Goal: Transaction & Acquisition: Purchase product/service

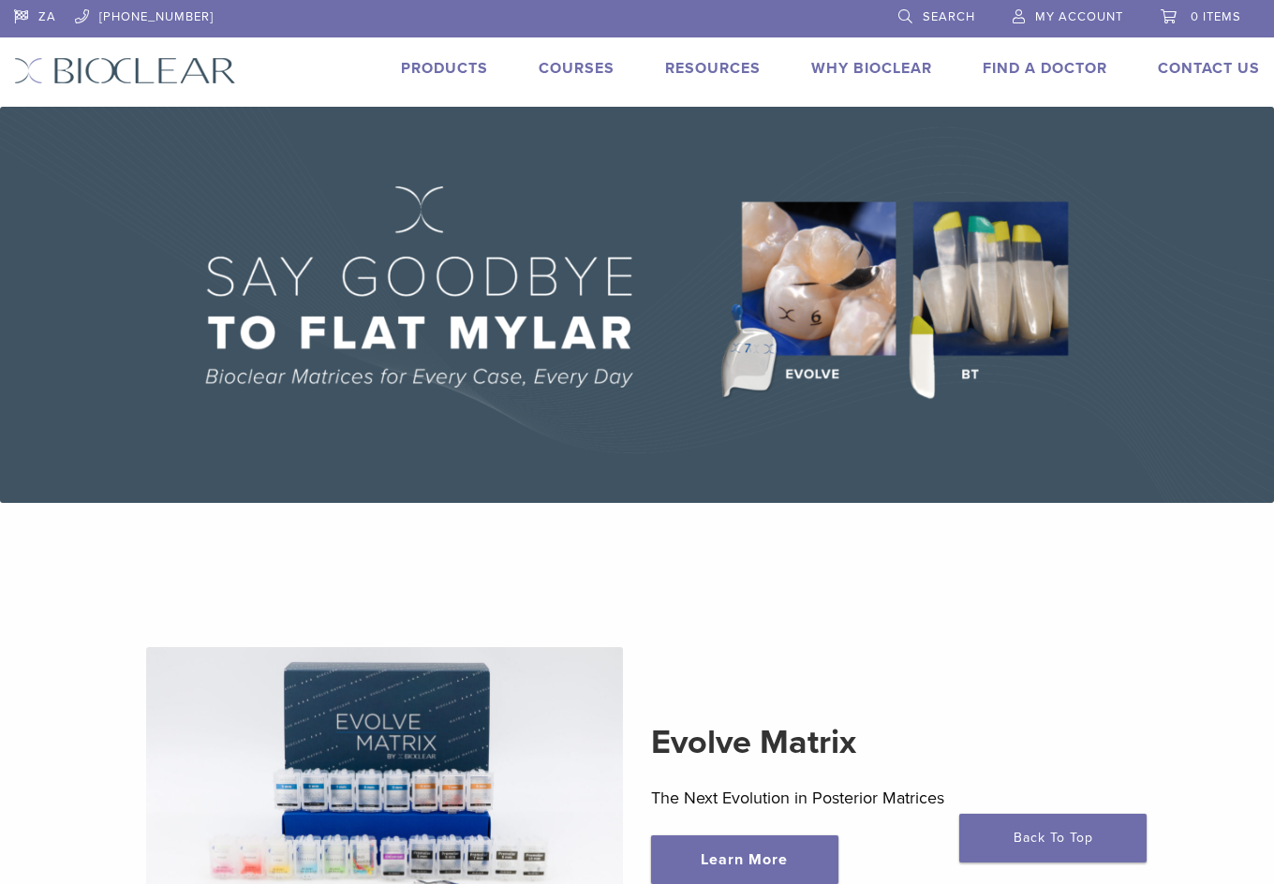
click at [415, 80] on div "Products" at bounding box center [433, 70] width 110 height 27
click at [432, 64] on link "Products" at bounding box center [444, 68] width 87 height 19
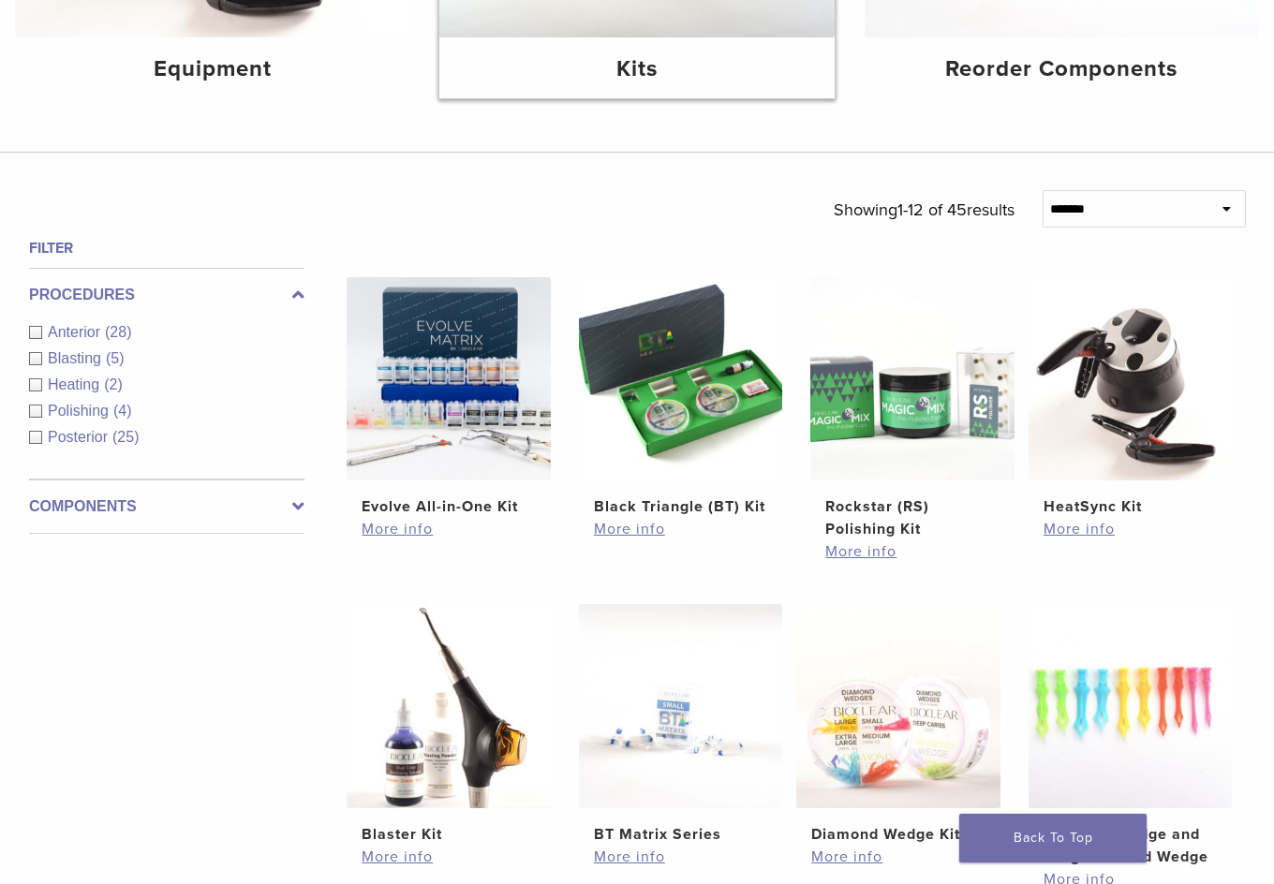
scroll to position [562, 0]
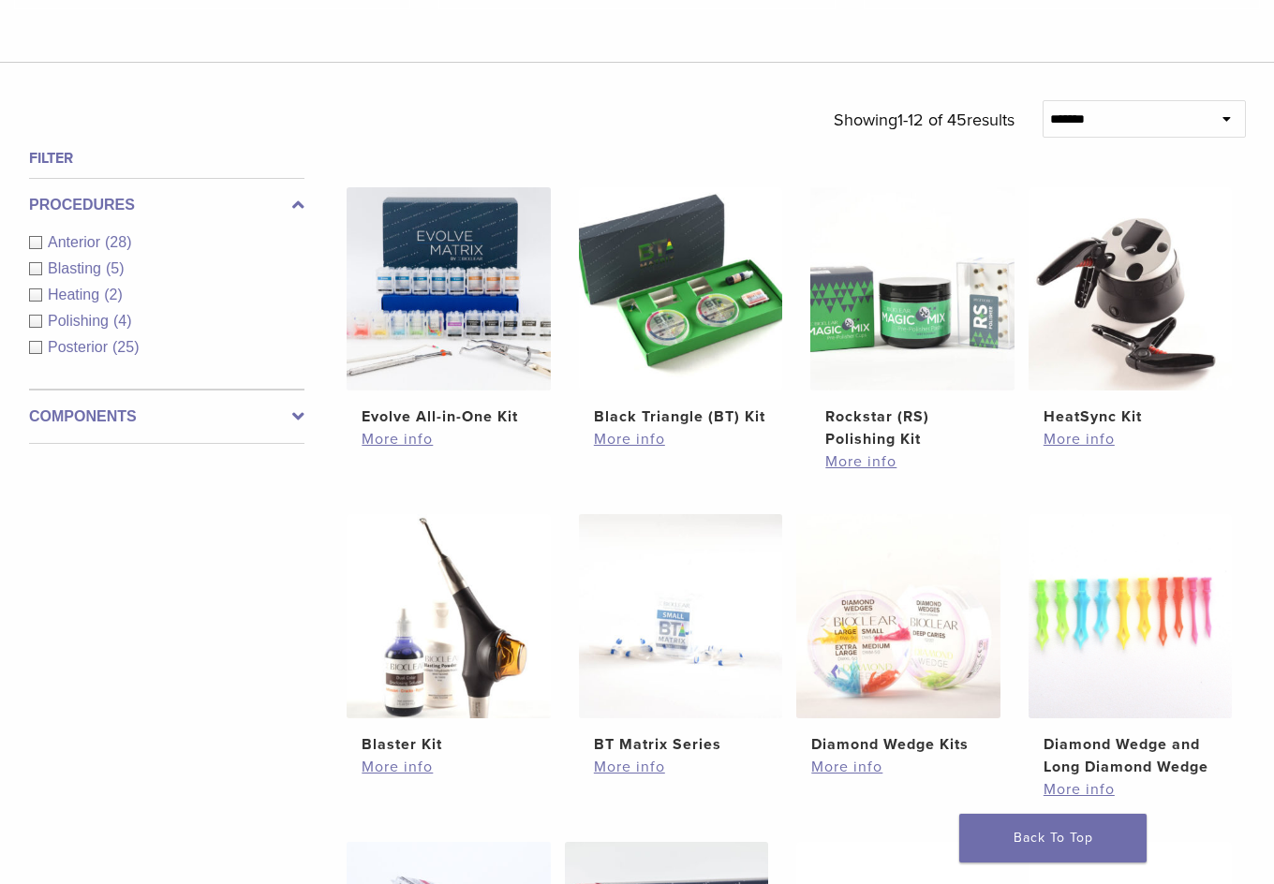
click at [1024, 272] on ul "Evolve All-in-One Kit $ 745.16 More info Black Triangle (BT) Kit $ 470.40 More …" at bounding box center [795, 689] width 955 height 1005
click at [996, 272] on img at bounding box center [912, 289] width 204 height 204
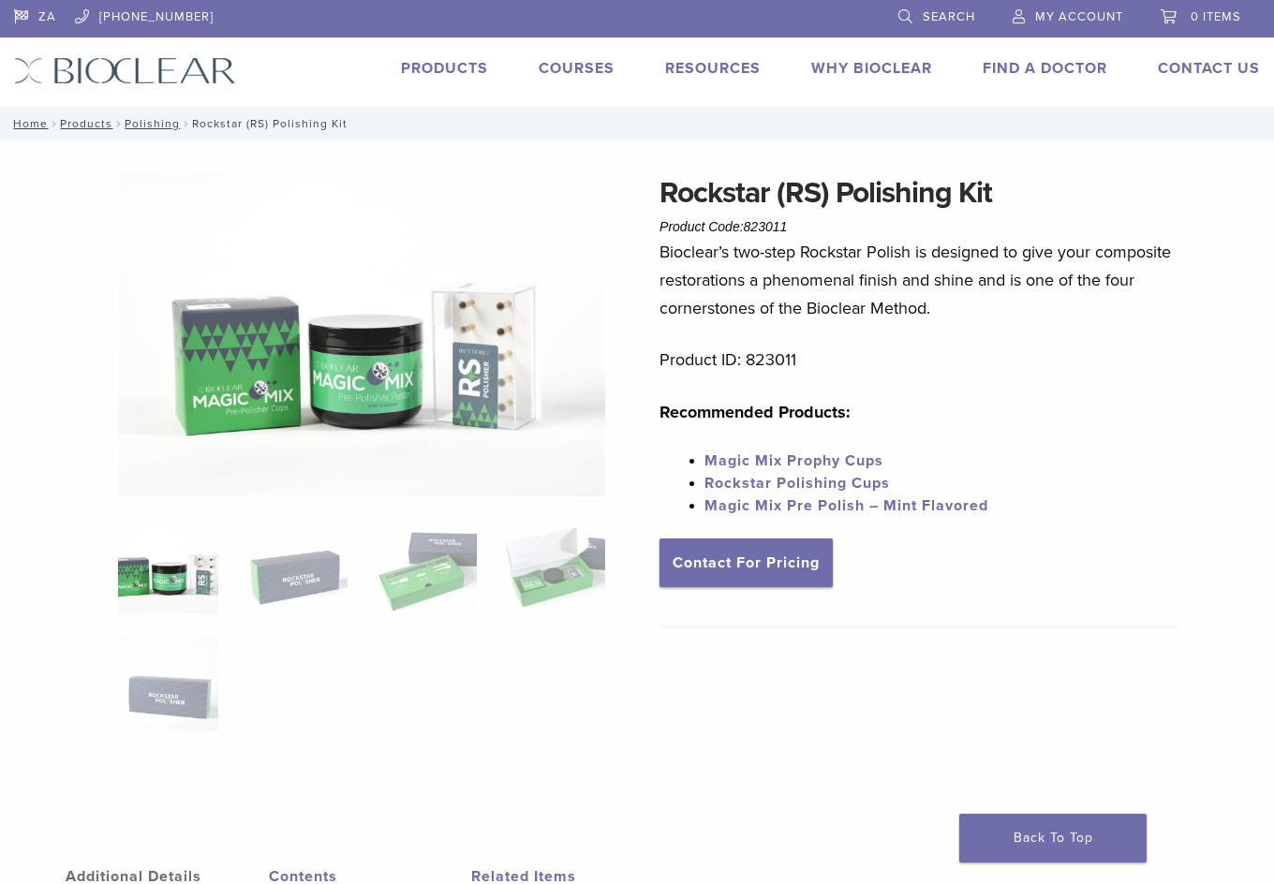
click at [806, 486] on link "Rockstar Polishing Cups" at bounding box center [796, 483] width 185 height 19
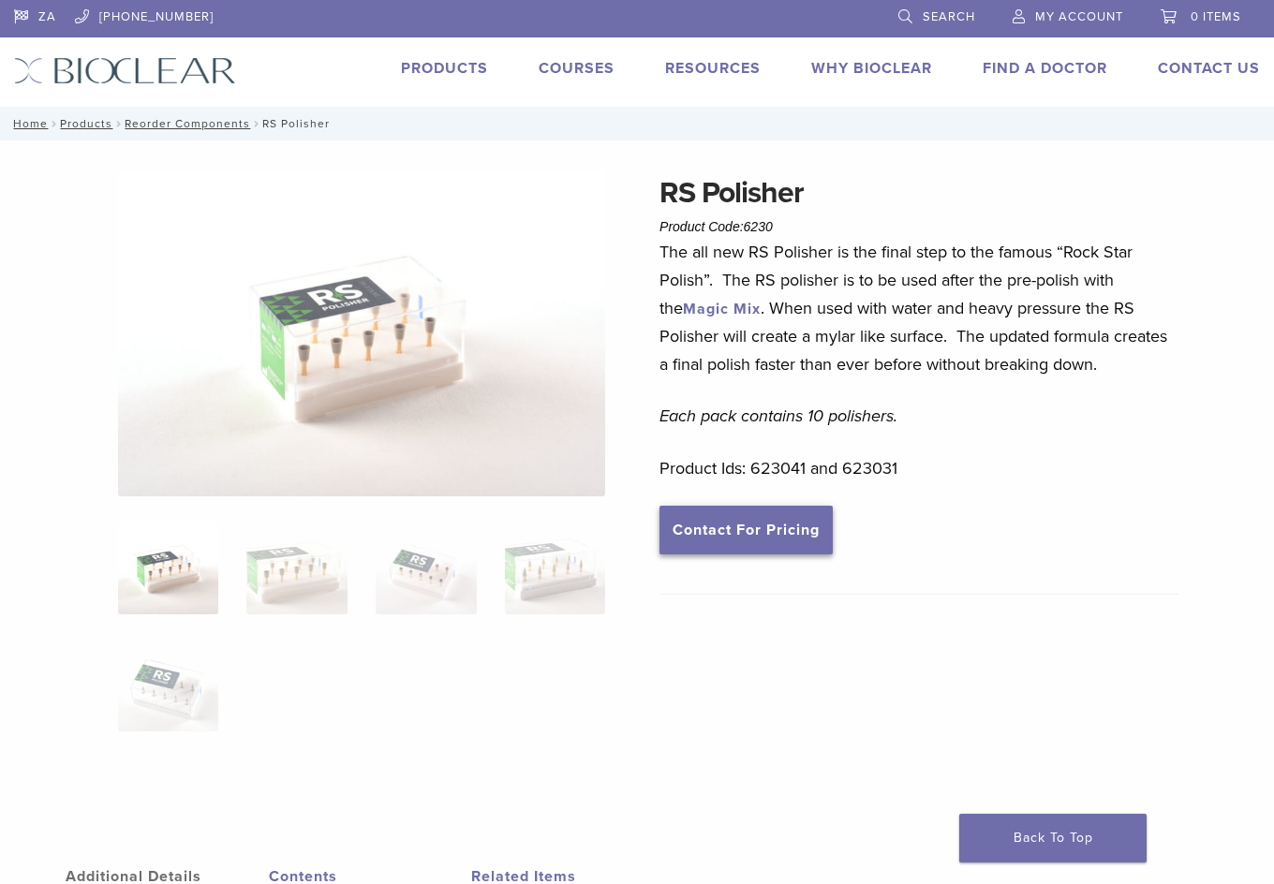
click at [772, 531] on link "Contact For Pricing" at bounding box center [745, 530] width 173 height 49
click at [1049, 27] on link "My Account" at bounding box center [1068, 14] width 111 height 28
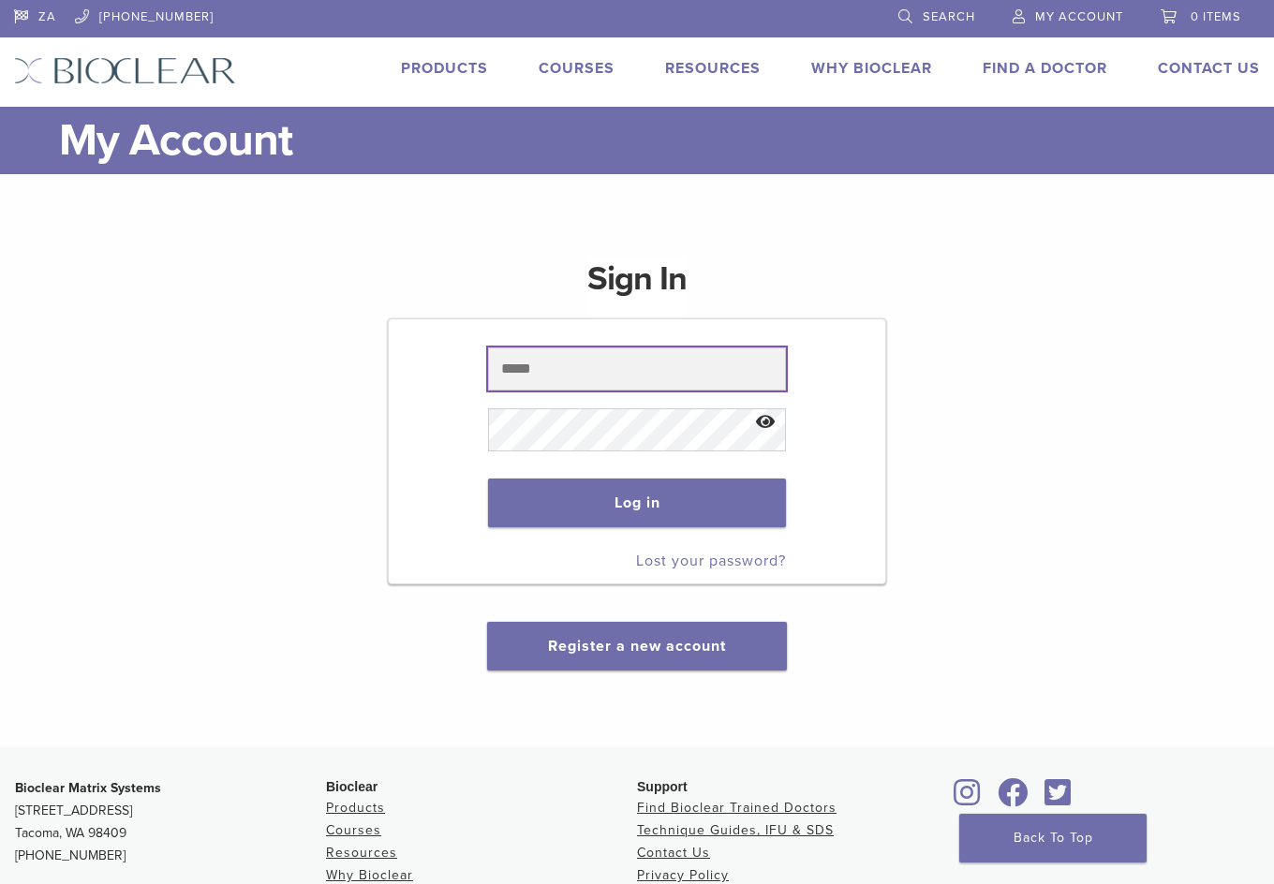
click at [590, 363] on input "text" at bounding box center [637, 369] width 298 height 43
type input "**********"
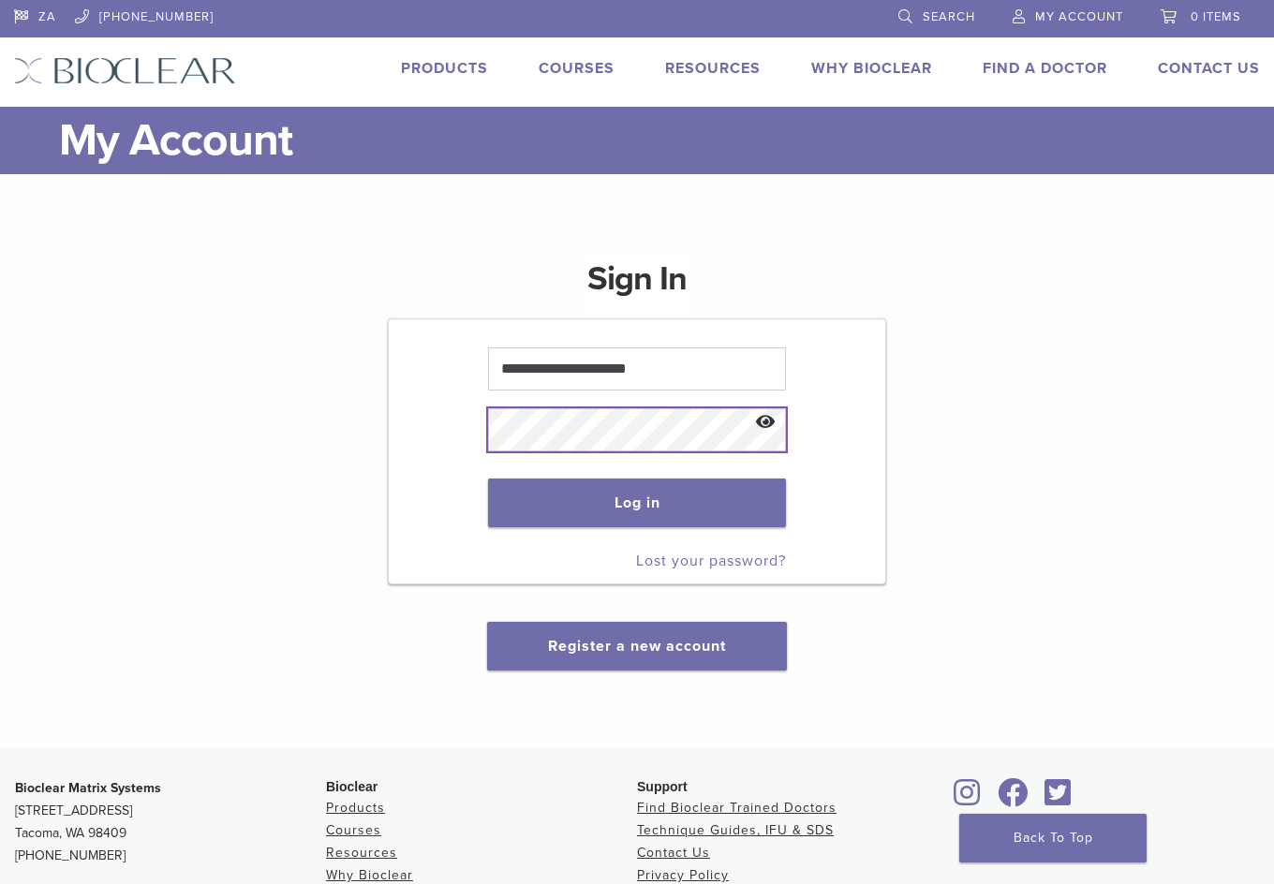
click at [488, 479] on button "Log in" at bounding box center [637, 503] width 298 height 49
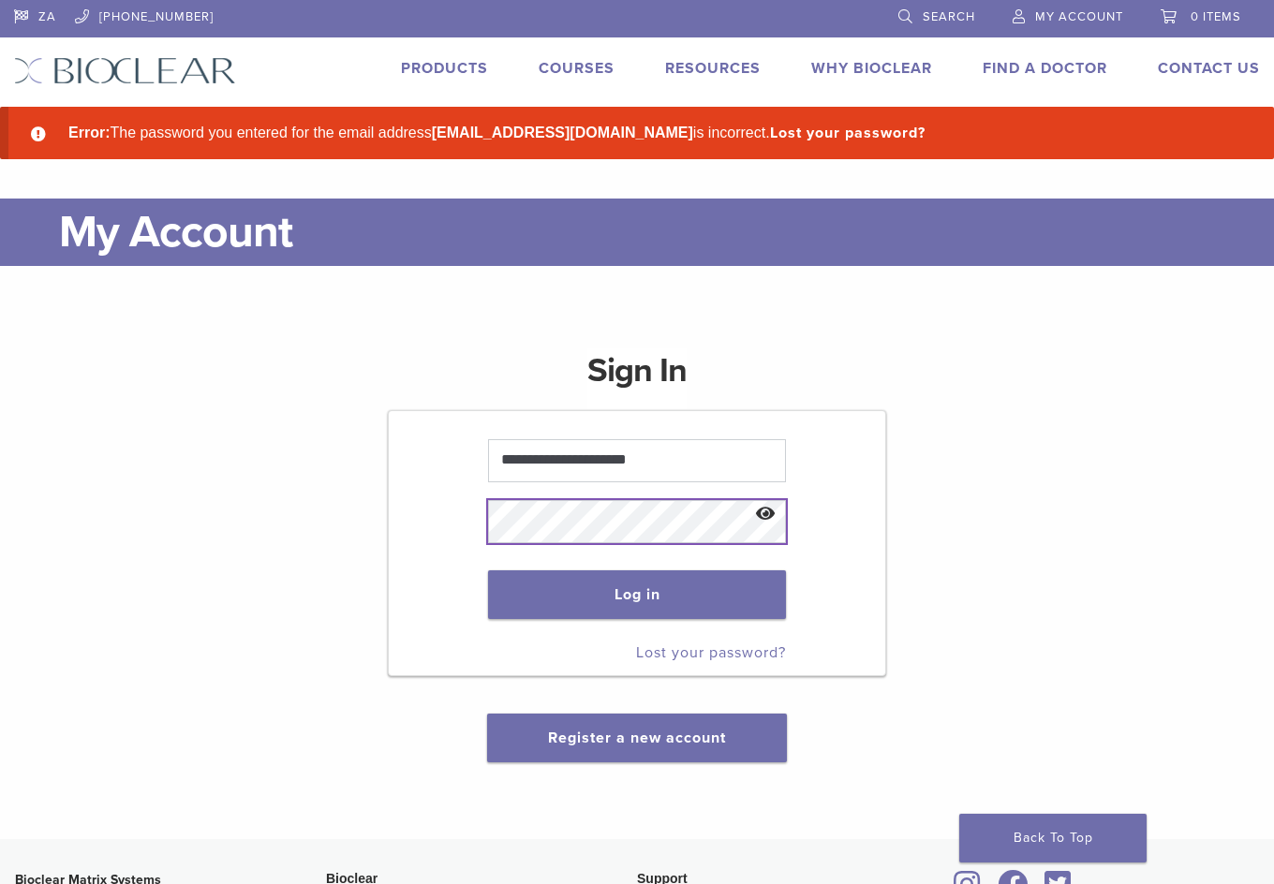
click at [488, 570] on button "Log in" at bounding box center [637, 594] width 298 height 49
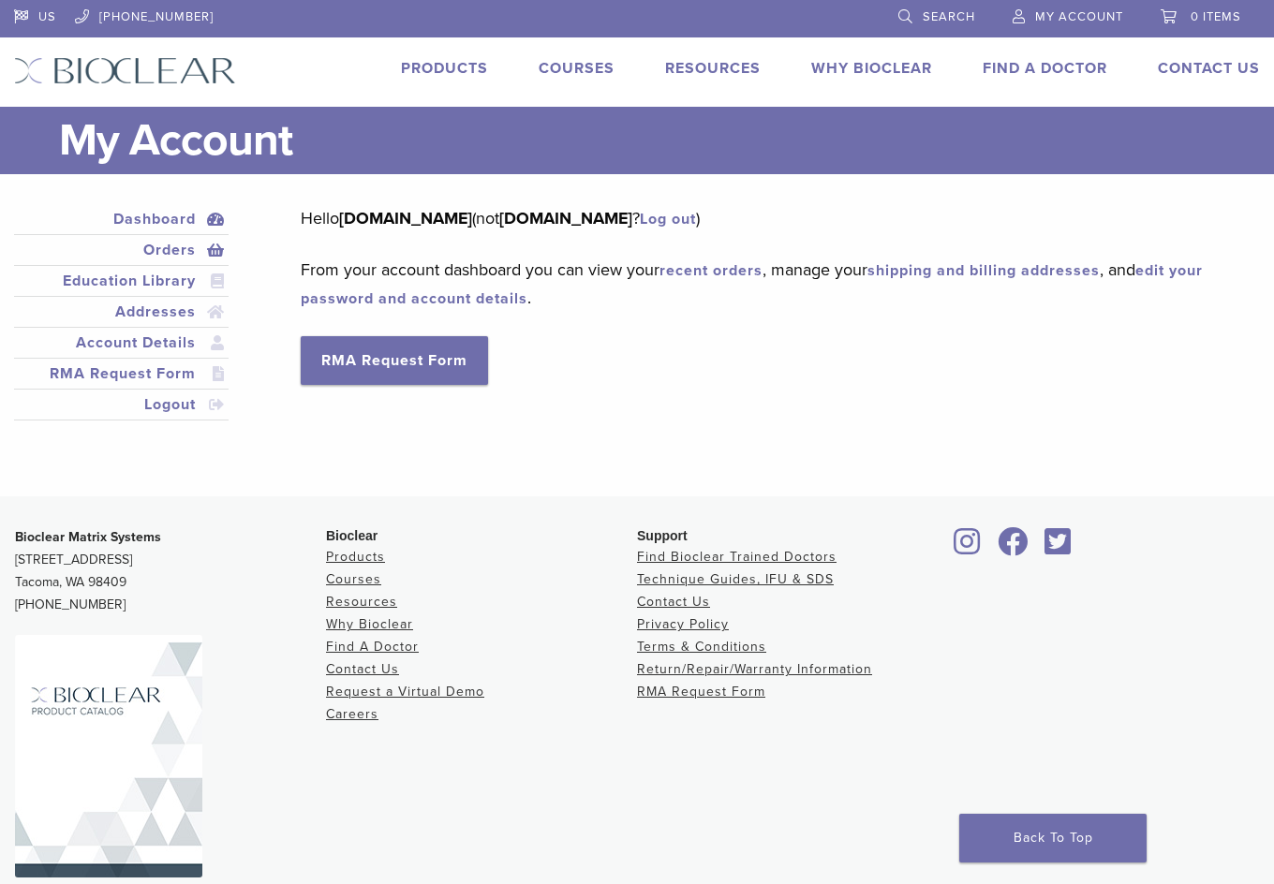
click at [168, 256] on link "Orders" at bounding box center [121, 250] width 207 height 22
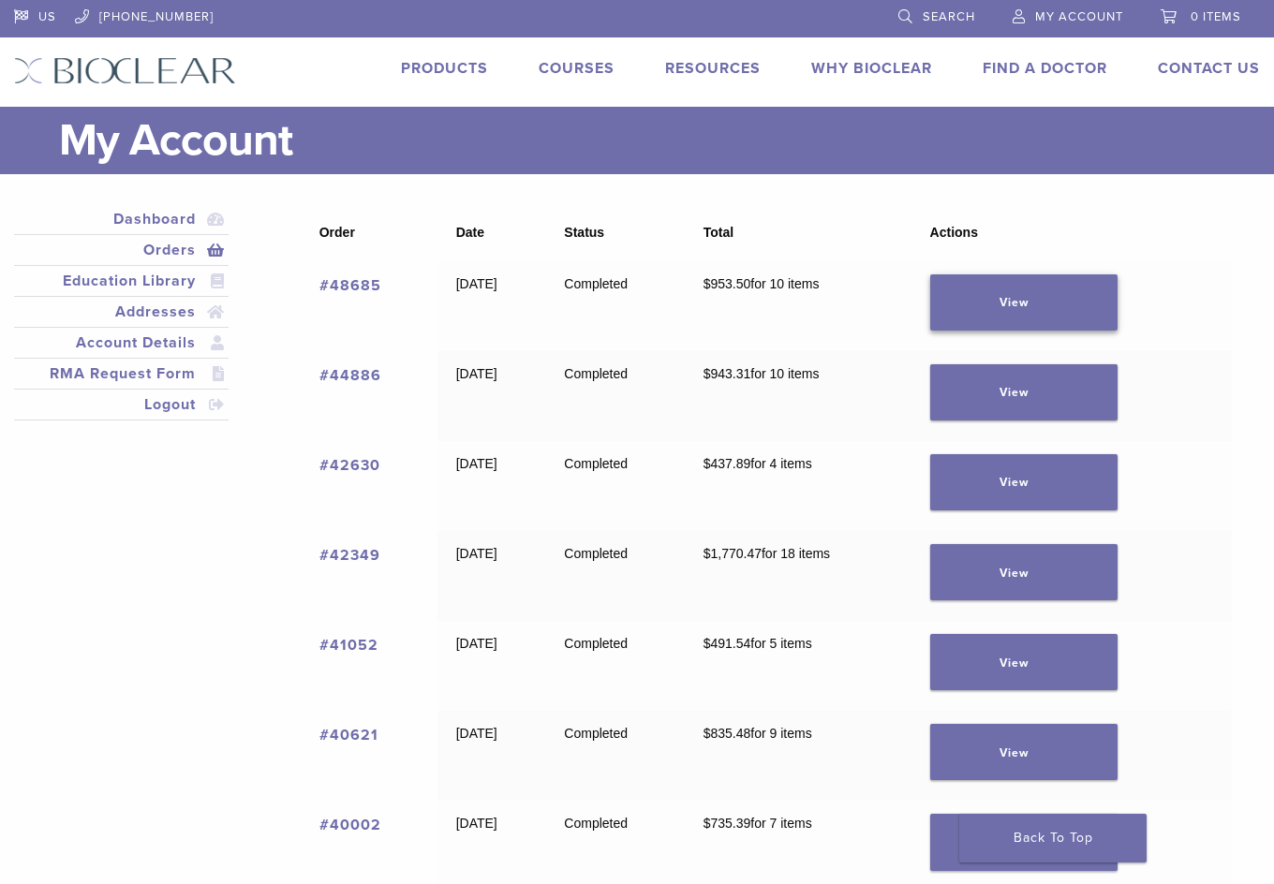
click at [964, 299] on link "View" at bounding box center [1023, 302] width 187 height 56
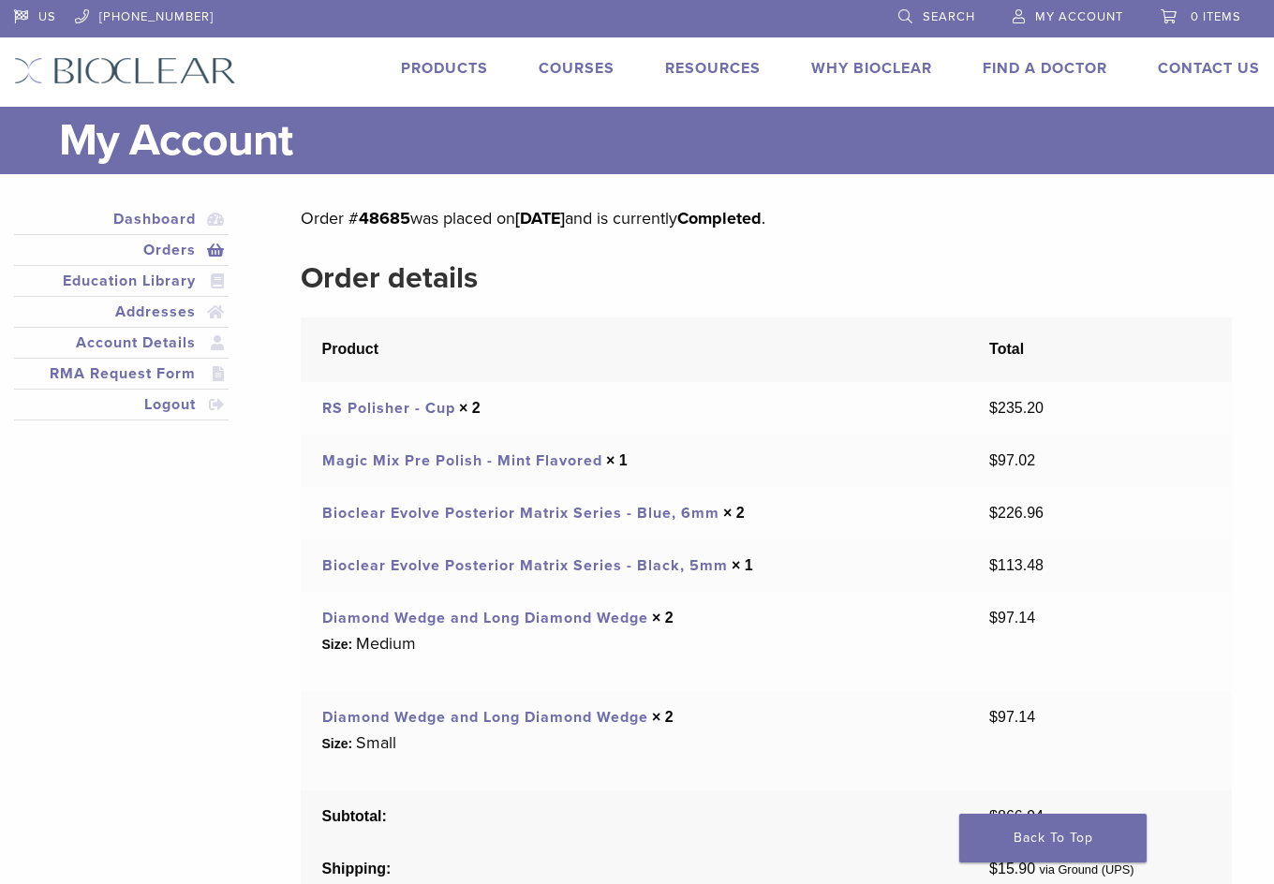
click at [432, 405] on link "RS Polisher - Cup" at bounding box center [388, 408] width 133 height 19
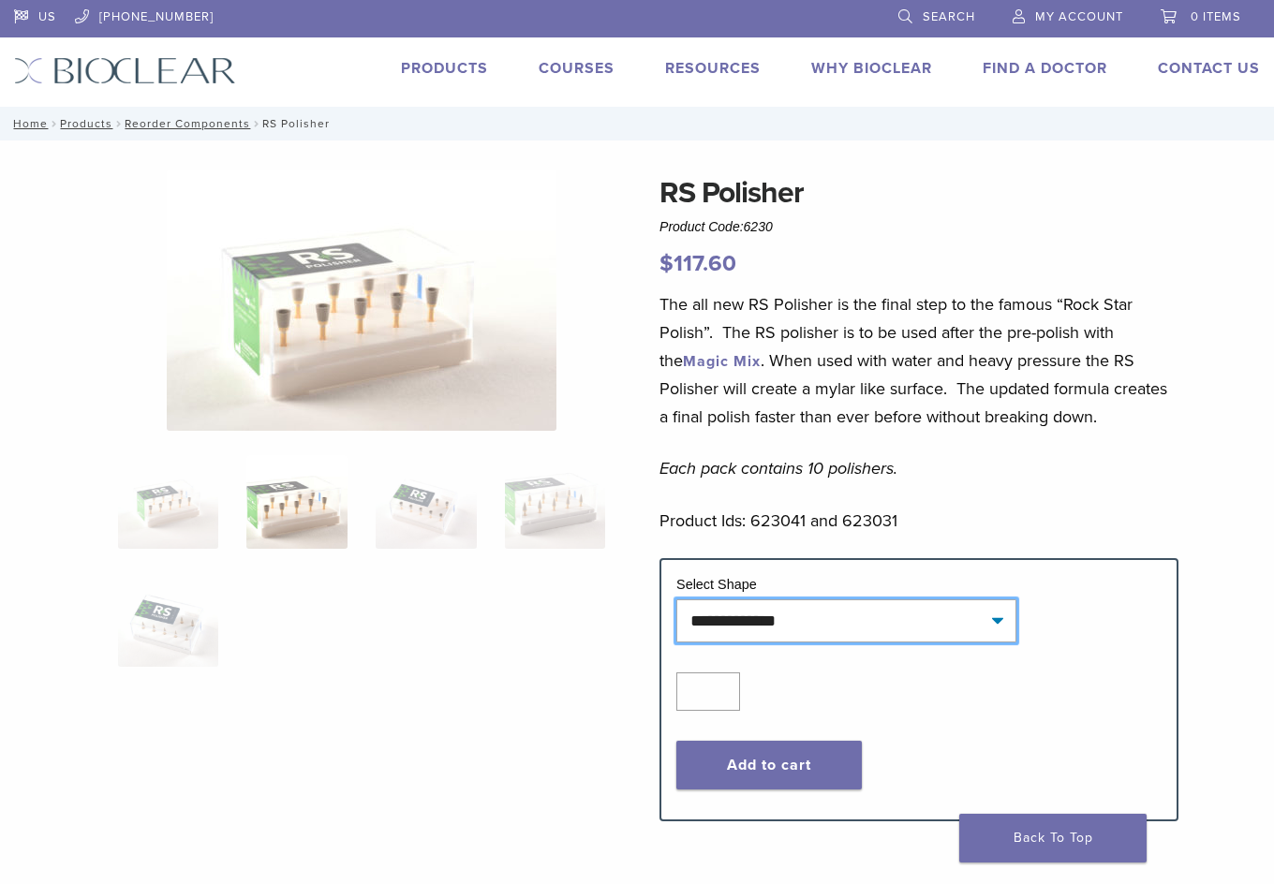
click at [828, 623] on select "**********" at bounding box center [846, 620] width 340 height 43
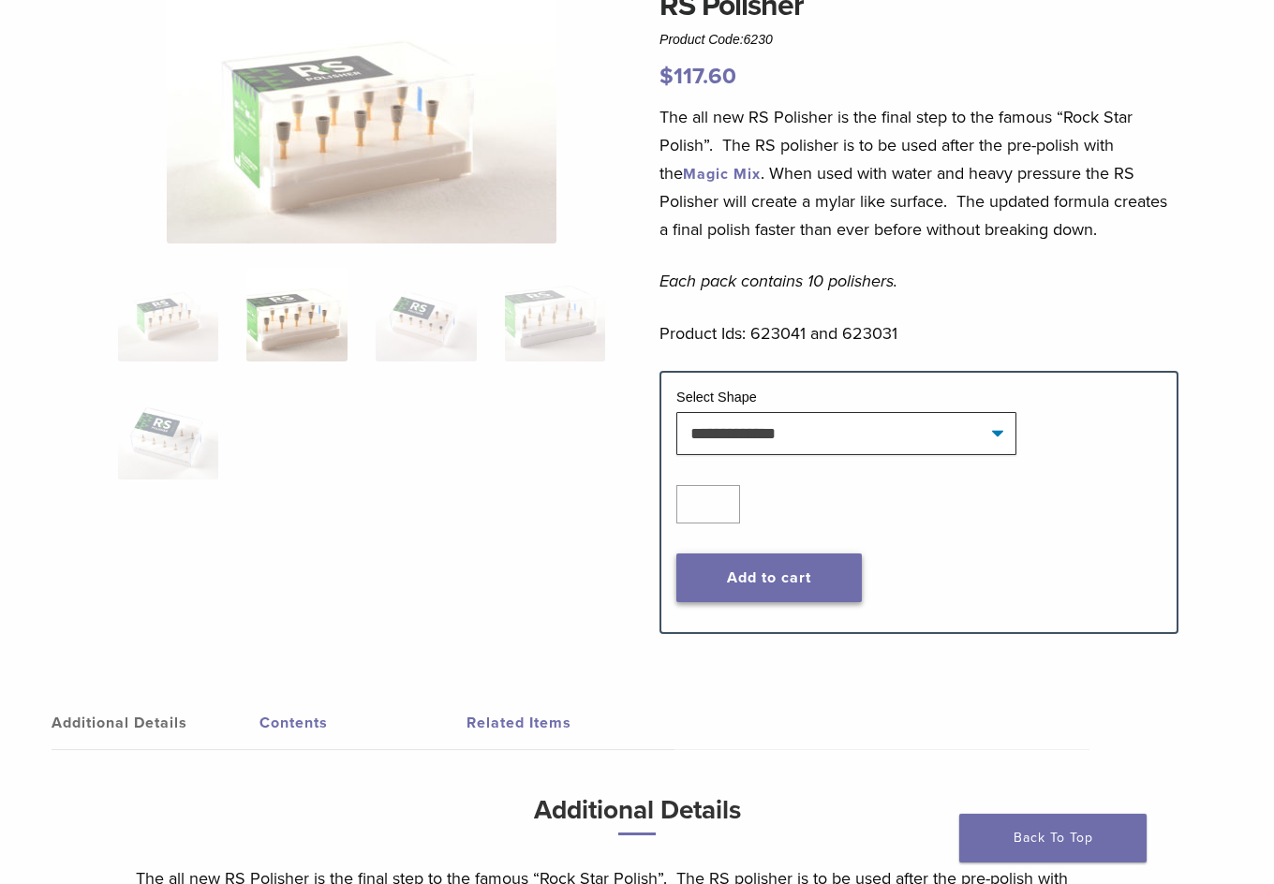
click at [777, 572] on button "Add to cart" at bounding box center [768, 578] width 185 height 49
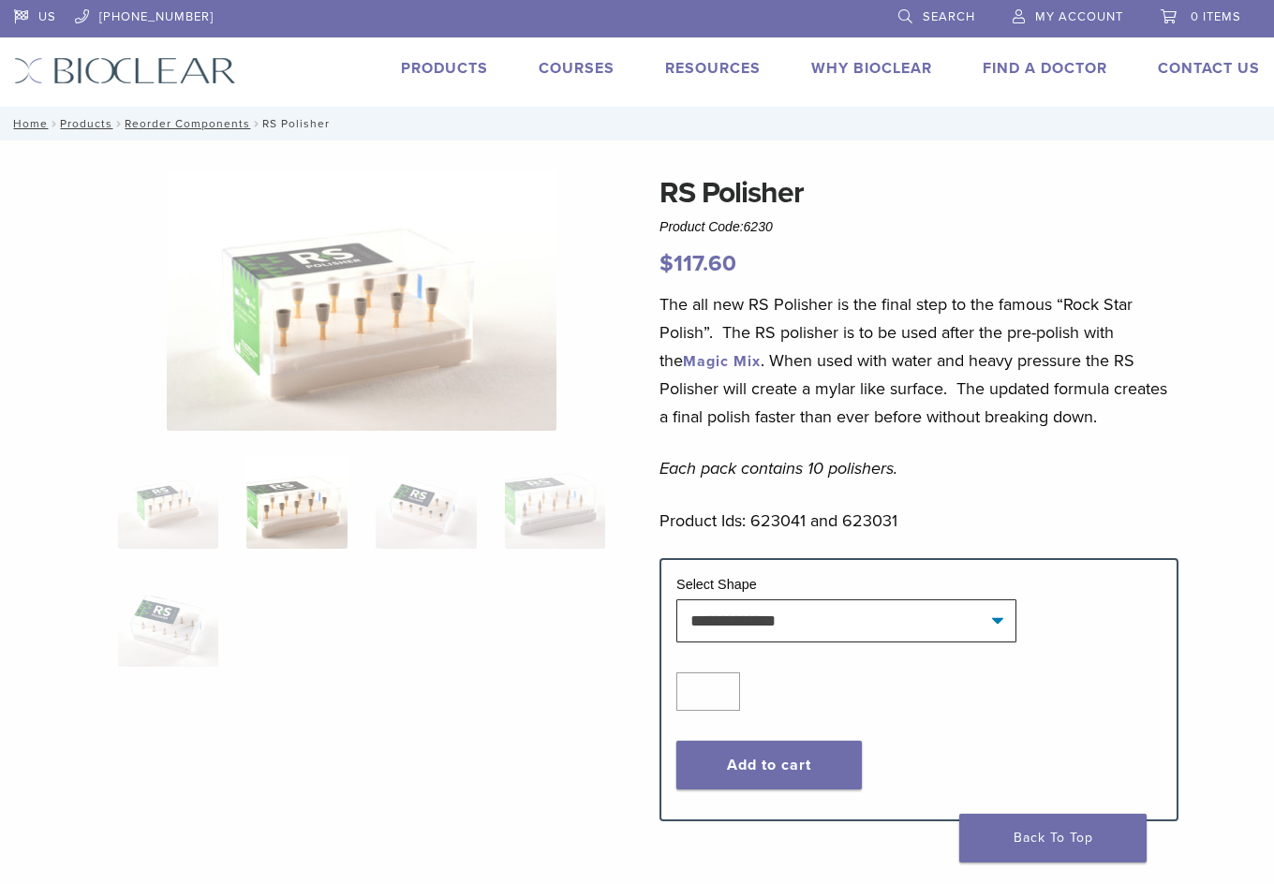
click at [1208, 15] on span "0 items" at bounding box center [1216, 16] width 51 height 15
drag, startPoint x: 807, startPoint y: 517, endPoint x: 752, endPoint y: 522, distance: 55.5
click at [752, 522] on p "Product Ids: 623041 and 623031" at bounding box center [918, 521] width 519 height 28
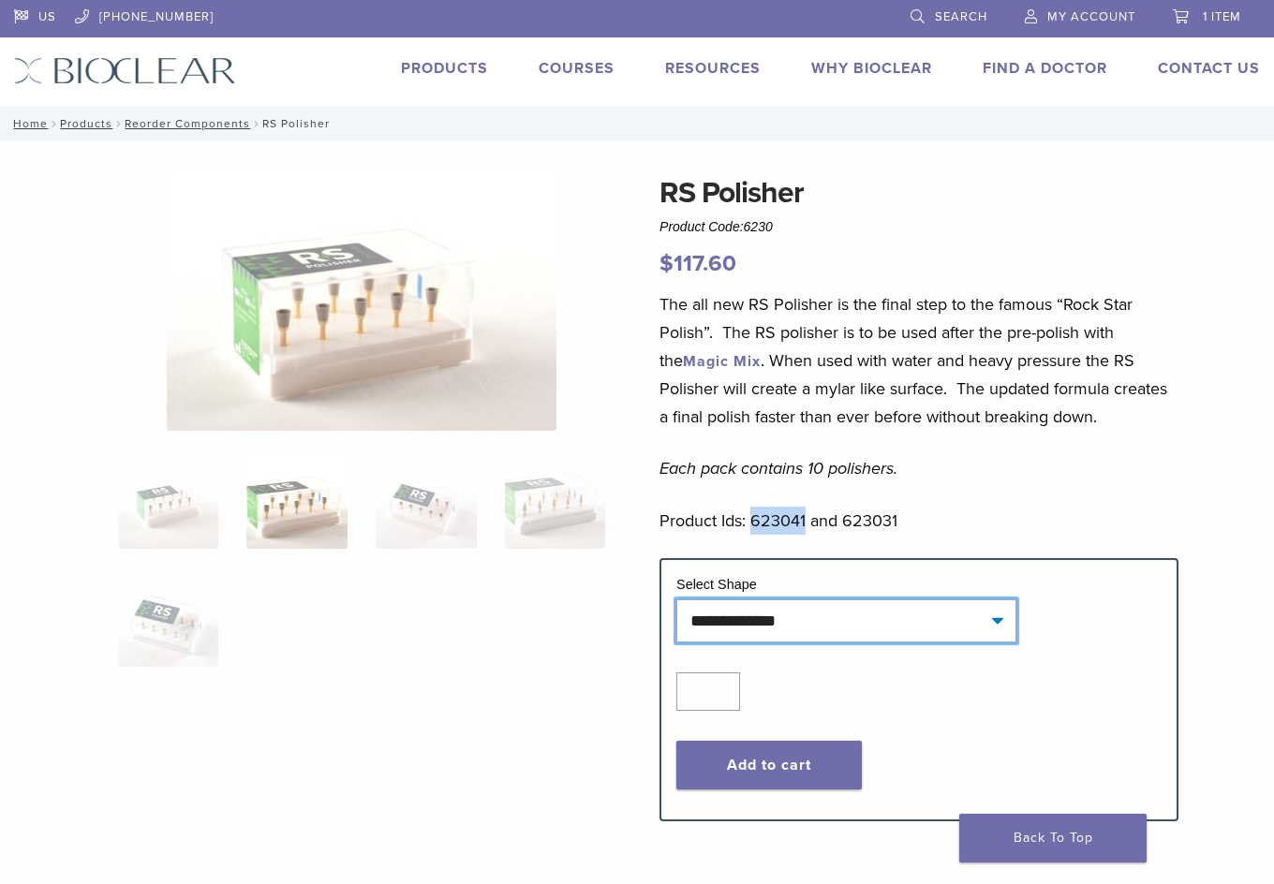
click at [787, 632] on select "**********" at bounding box center [846, 620] width 340 height 43
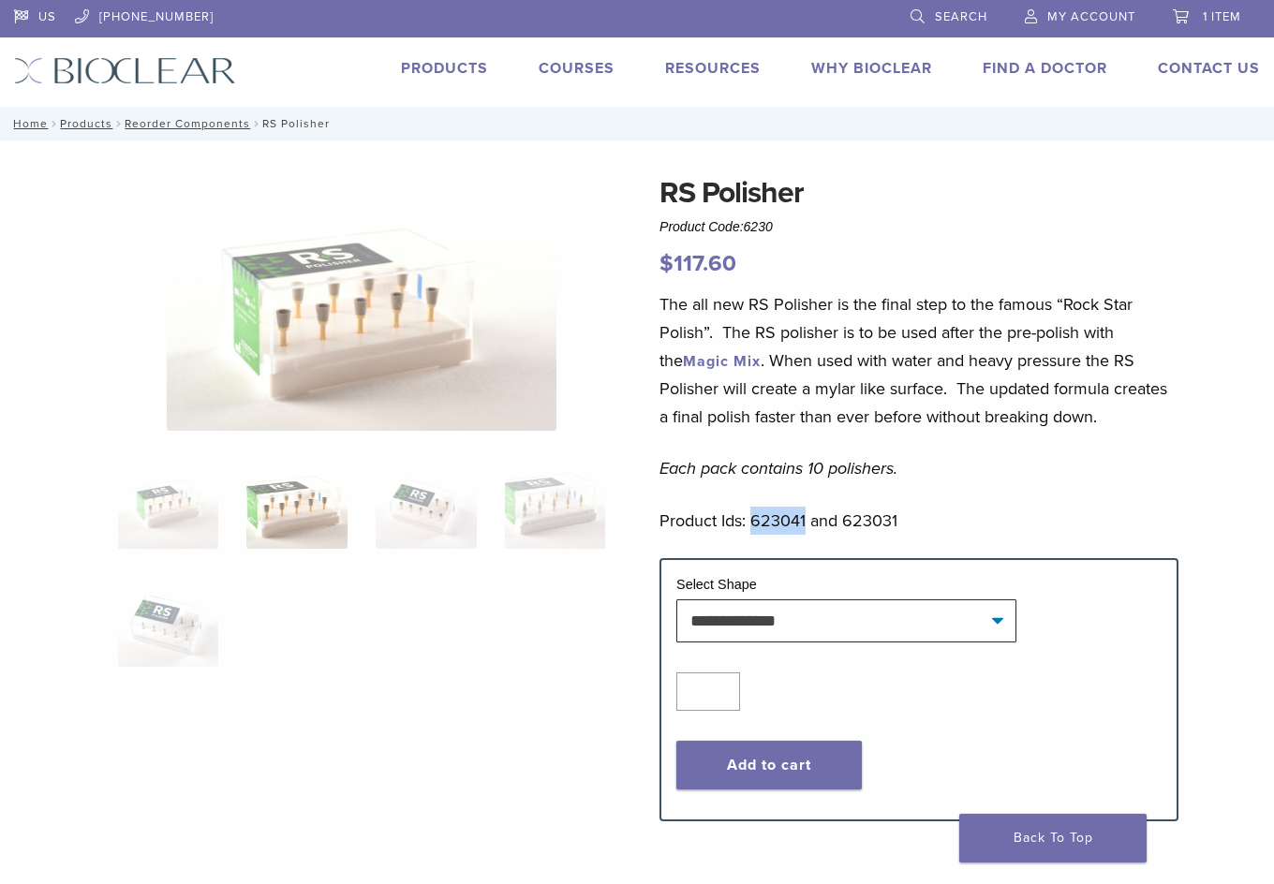
click at [794, 520] on p "Product Ids: 623041 and 623031" at bounding box center [918, 521] width 519 height 28
drag, startPoint x: 789, startPoint y: 520, endPoint x: 749, endPoint y: 519, distance: 39.4
click at [749, 519] on p "Product Ids: 623041 and 623031" at bounding box center [918, 521] width 519 height 28
drag, startPoint x: 805, startPoint y: 519, endPoint x: 755, endPoint y: 525, distance: 50.1
click at [755, 525] on p "Product Ids: 623041 and 623031" at bounding box center [918, 521] width 519 height 28
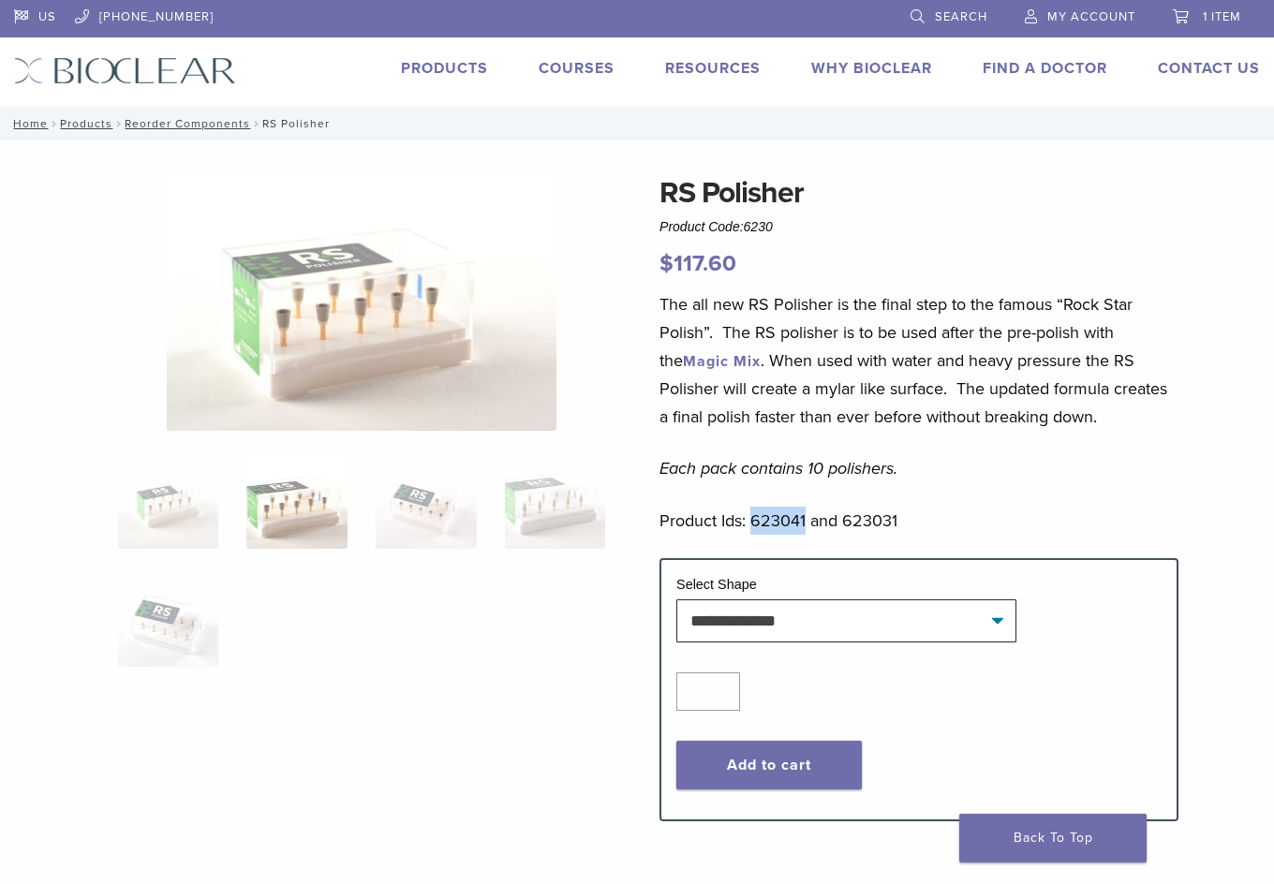
copy p "623041"
